Goal: Communication & Community: Answer question/provide support

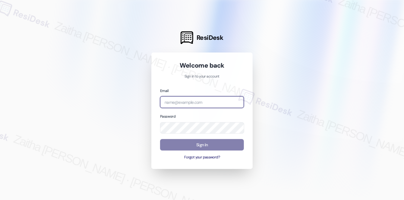
click at [205, 102] on input "email" at bounding box center [202, 102] width 84 height 12
type input "[EMAIL_ADDRESS][PERSON_NAME][DOMAIN_NAME]"
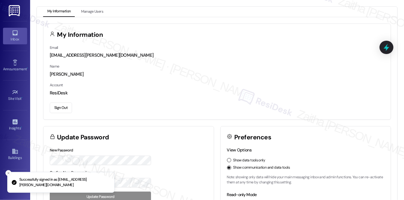
click at [14, 35] on icon at bounding box center [14, 32] width 5 height 5
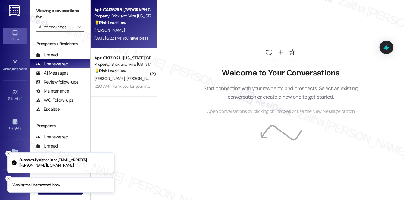
click at [131, 26] on div "💡 Risk Level: Low The resident's message 'You have blass' is nonsensical and do…" at bounding box center [122, 23] width 56 height 6
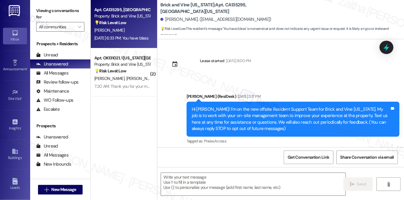
type textarea "Fetching suggested responses. Please feel free to read through the conversation…"
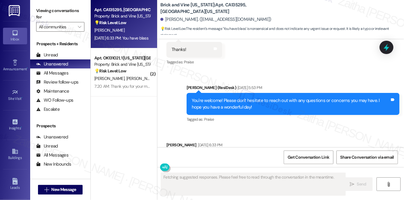
scroll to position [3341, 0]
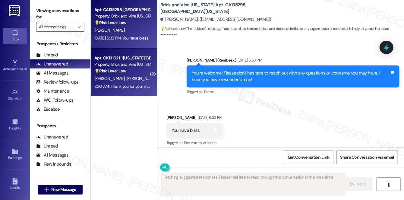
click at [133, 80] on span "[PERSON_NAME]" at bounding box center [141, 78] width 30 height 5
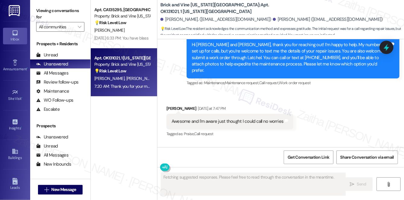
scroll to position [1158, 0]
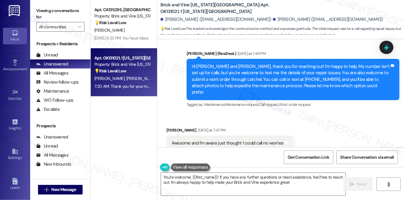
type textarea "You're welcome, {{first_name}}! If you have any further questions or need assis…"
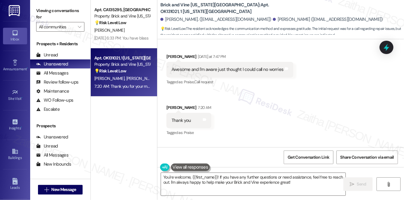
scroll to position [1240, 0]
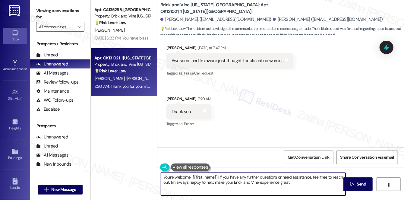
click at [301, 182] on textarea "You're welcome, {{first_name}}! If you have any further questions or need assis…" at bounding box center [253, 184] width 184 height 23
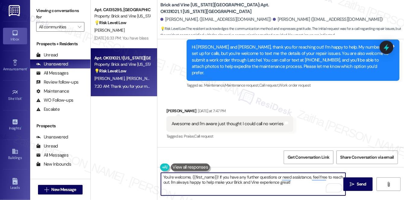
scroll to position [1185, 0]
